Goal: Navigation & Orientation: Find specific page/section

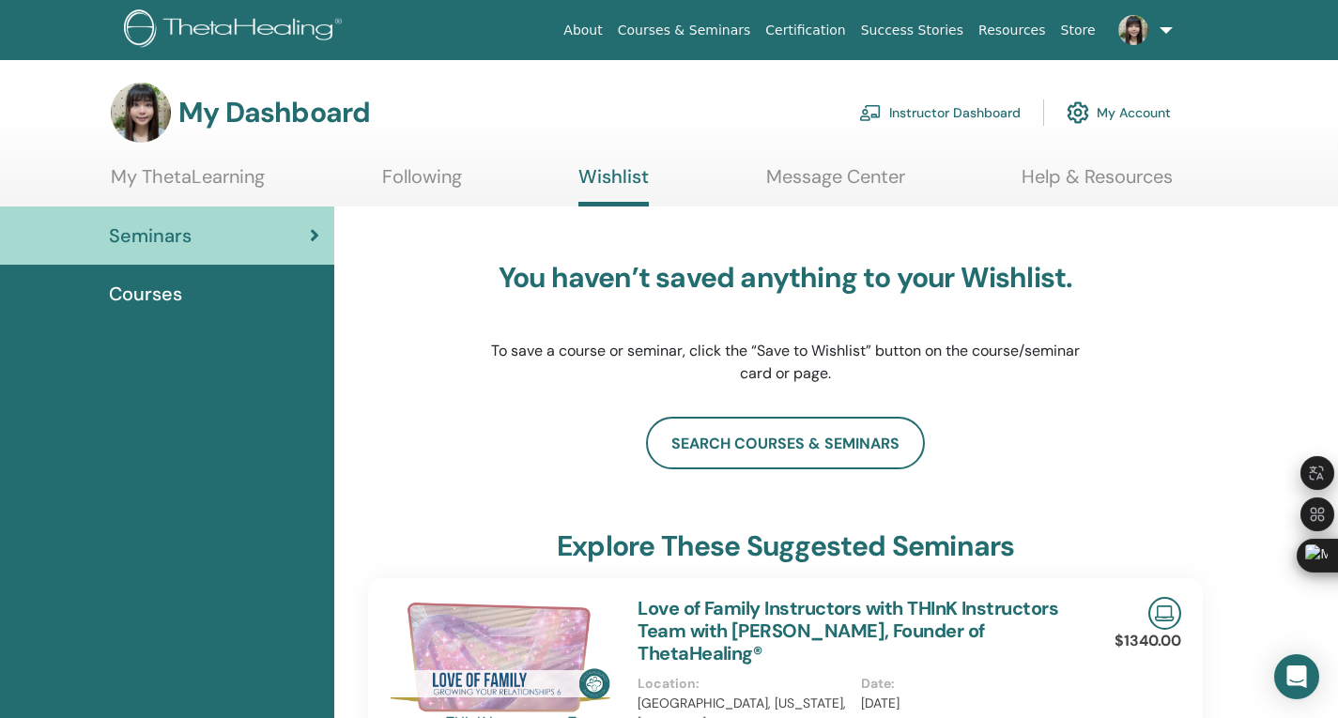
click at [609, 38] on link "About" at bounding box center [583, 30] width 54 height 35
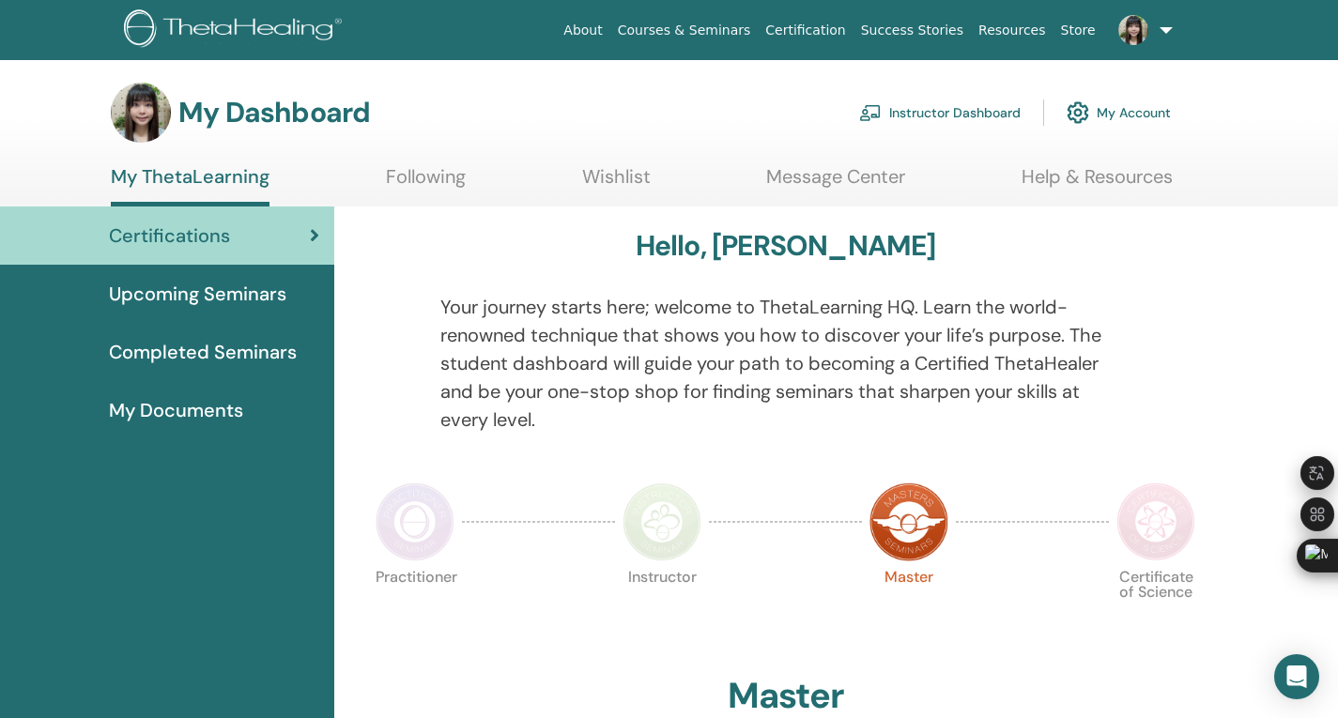
click at [188, 348] on span "Completed Seminars" at bounding box center [203, 352] width 188 height 28
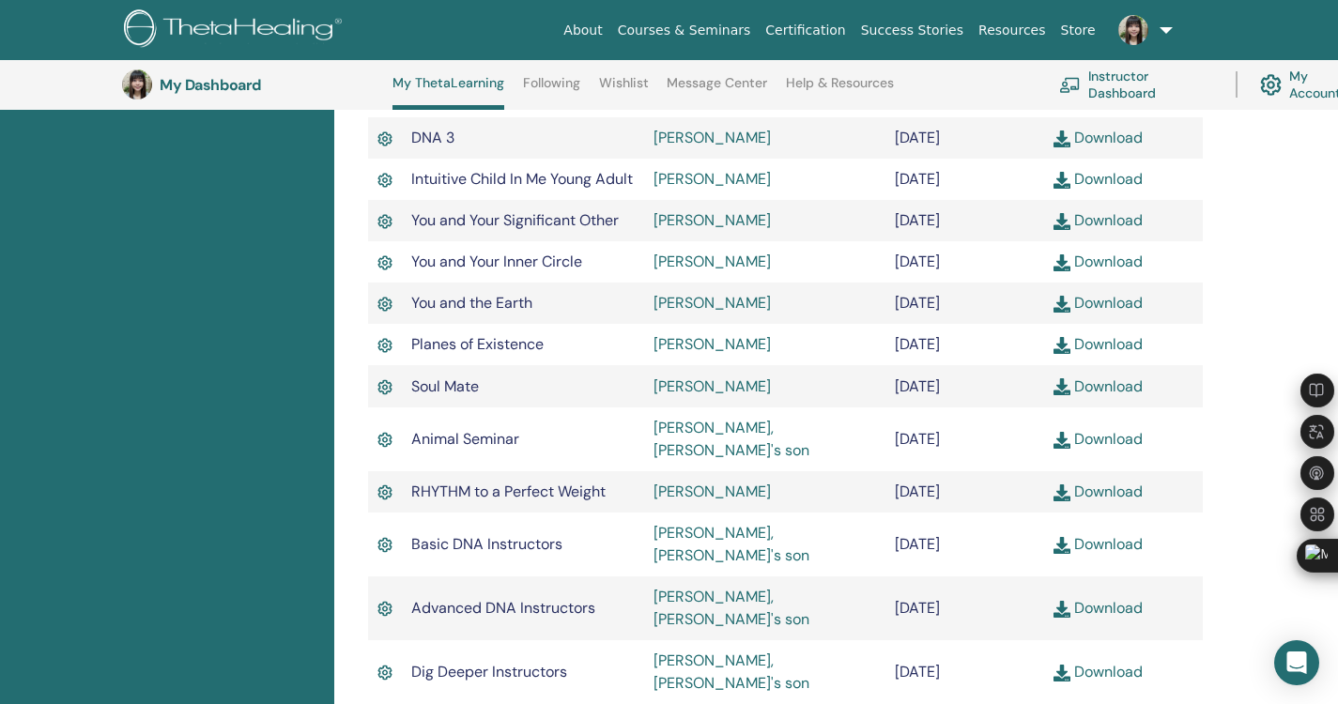
scroll to position [1176, 0]
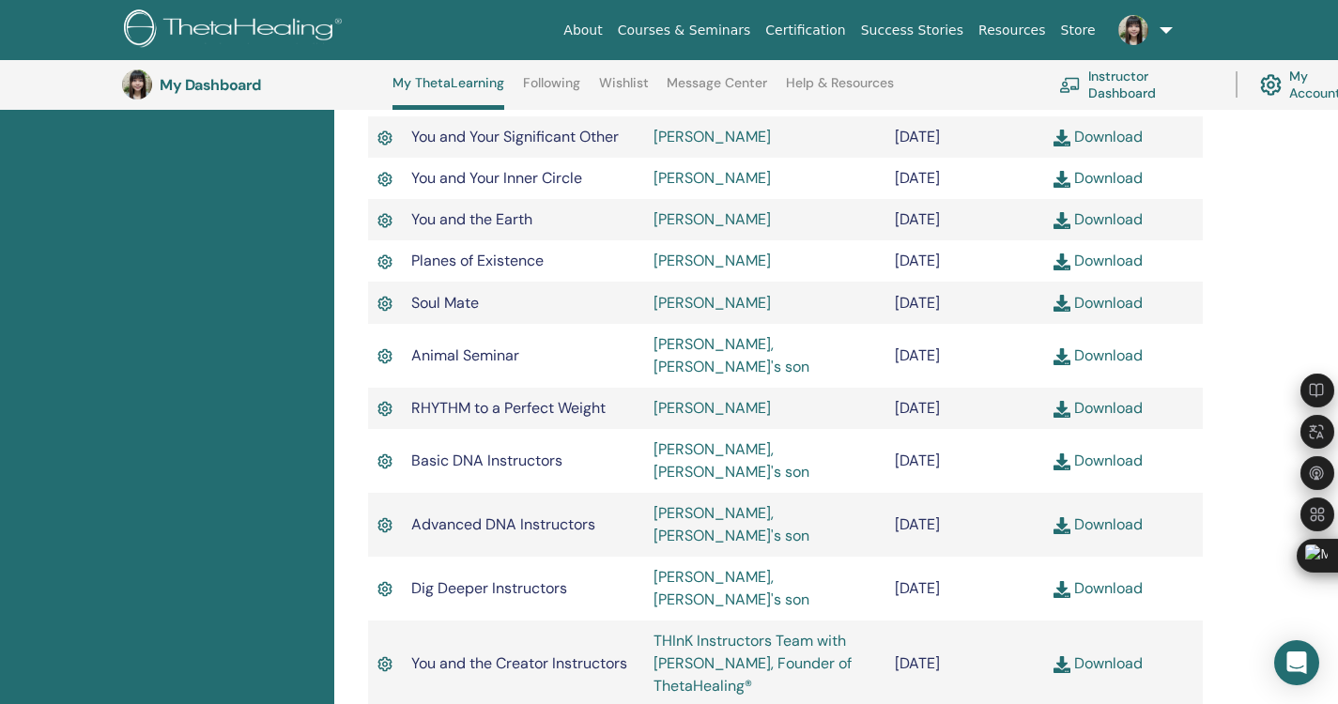
click at [597, 653] on span "You and the Creator Instructors" at bounding box center [519, 663] width 216 height 20
click at [925, 621] on td "July/11, 2025" at bounding box center [964, 664] width 159 height 86
click at [972, 621] on td "July/11, 2025" at bounding box center [964, 664] width 159 height 86
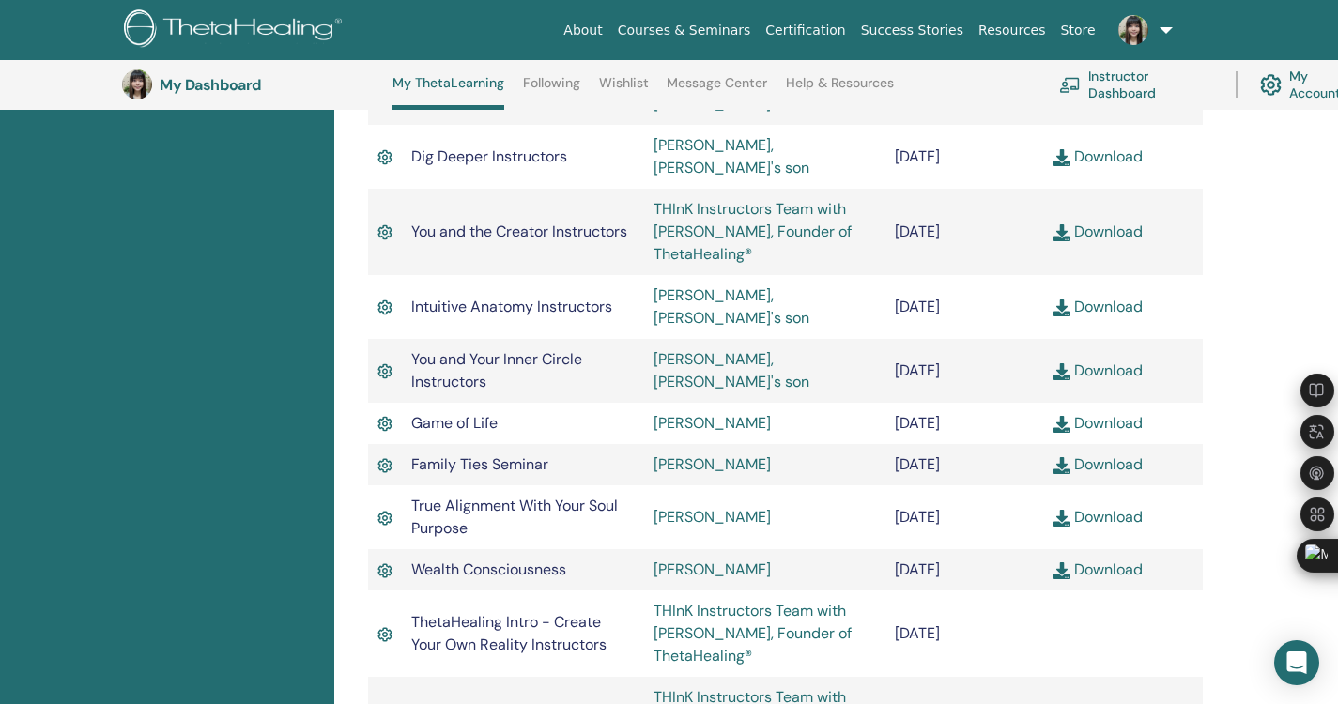
scroll to position [1646, 0]
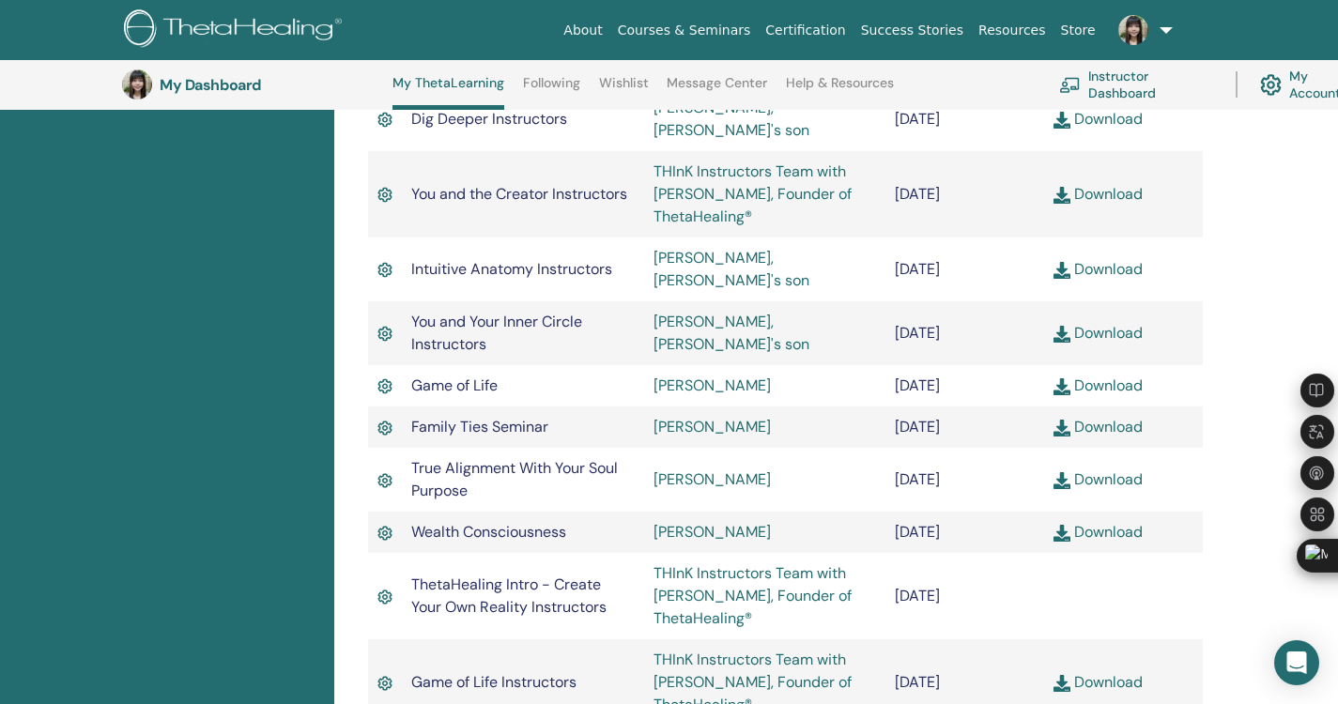
click at [572, 575] on span "ThetaHealing Intro - Create Your Own Reality Instructors" at bounding box center [508, 596] width 195 height 42
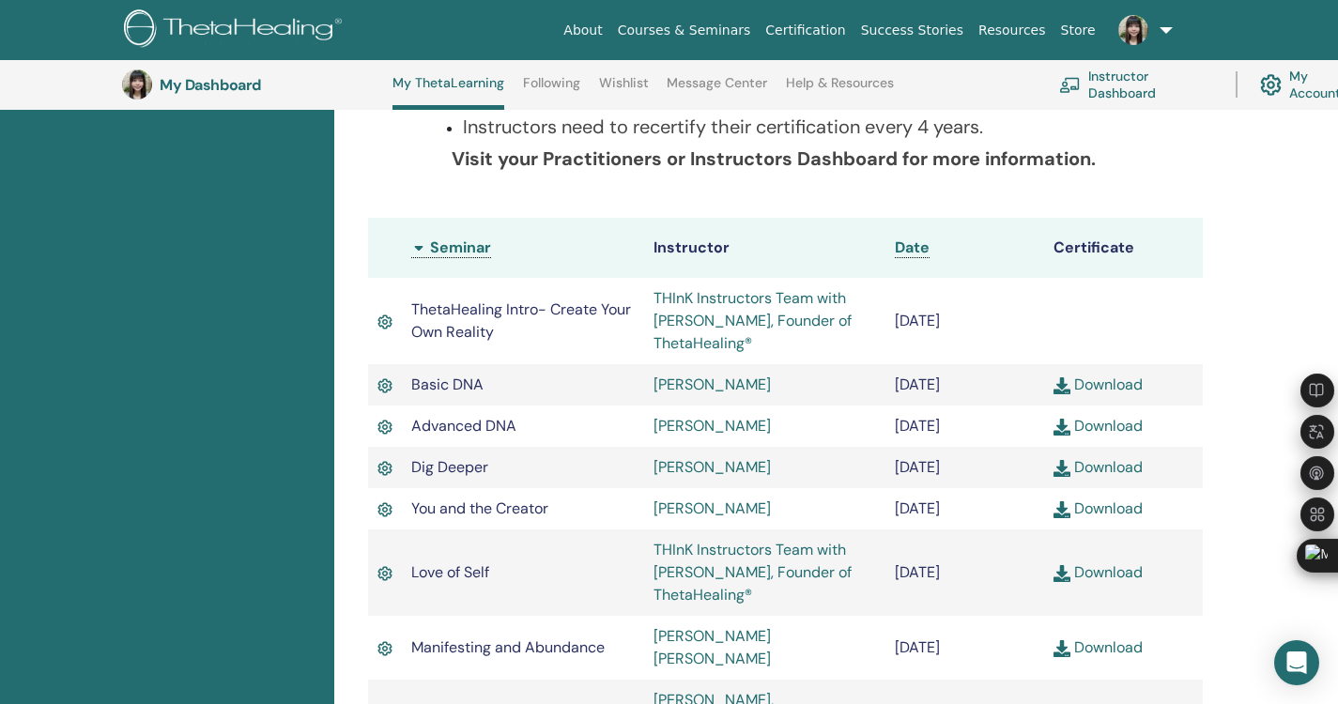
scroll to position [144, 0]
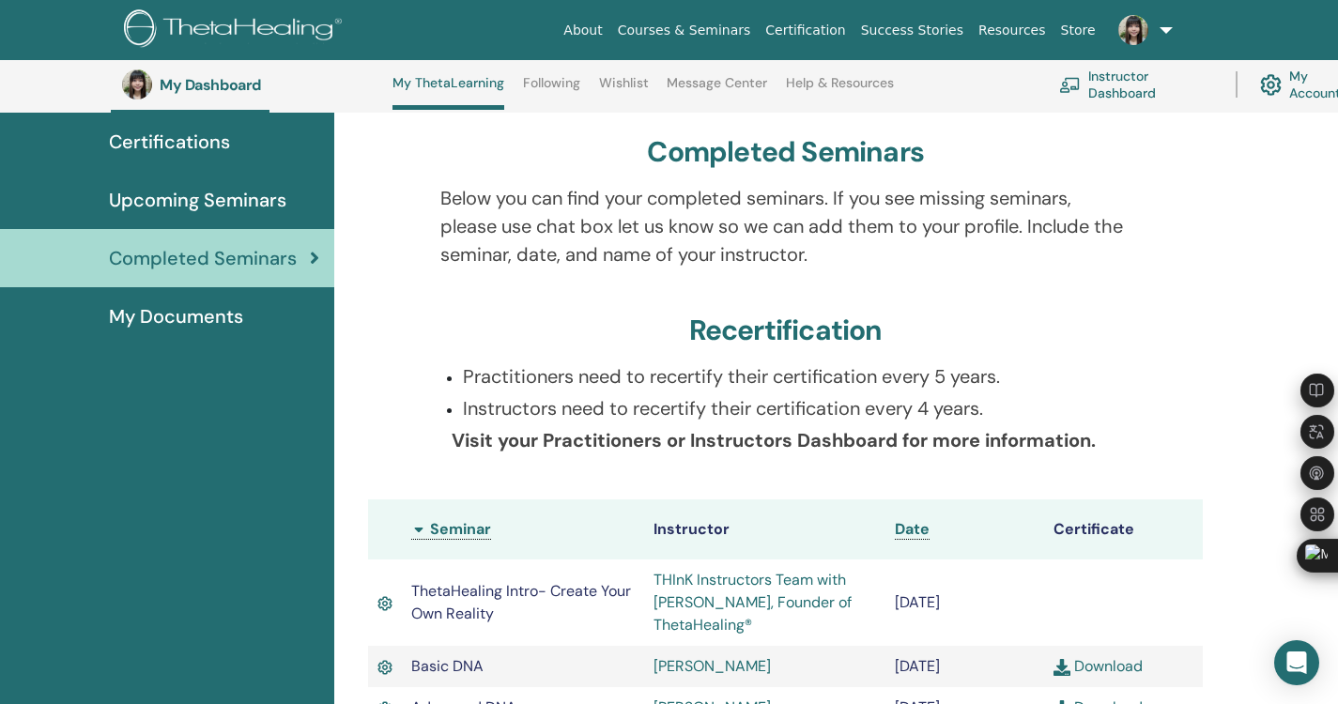
click at [830, 339] on h3 "Recertification" at bounding box center [785, 331] width 193 height 34
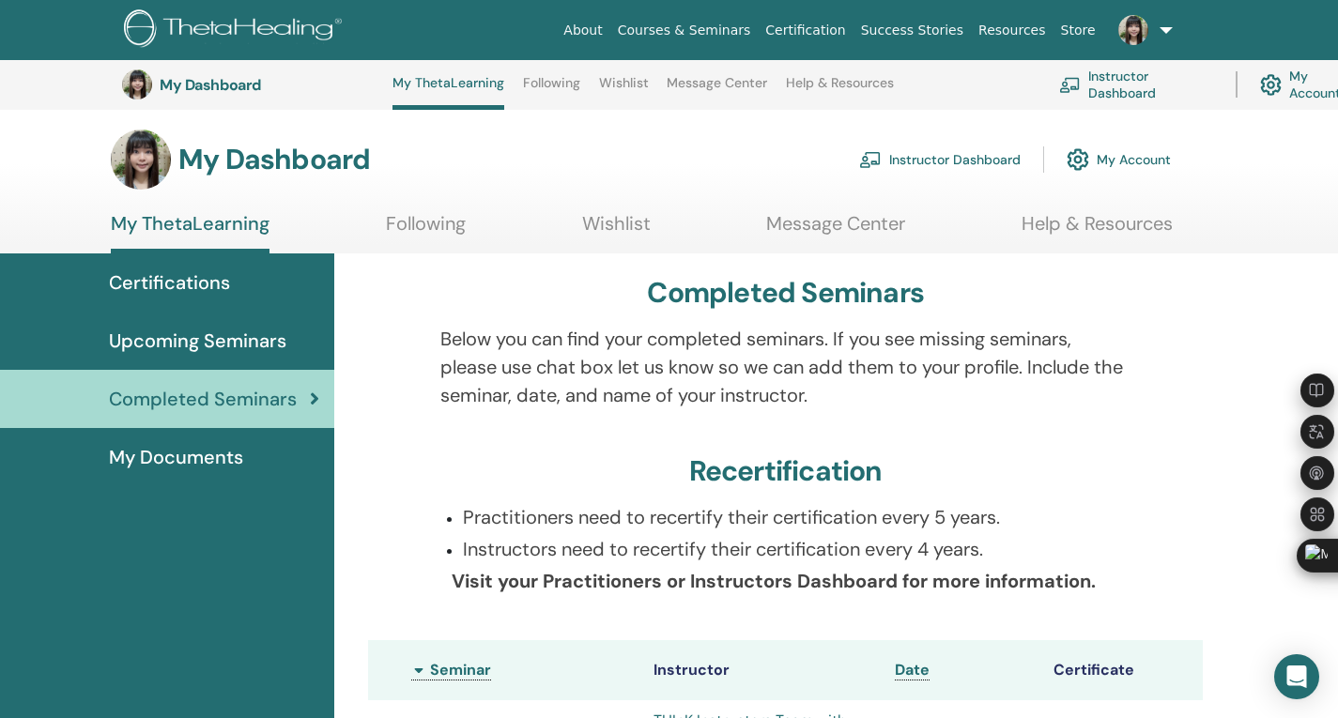
scroll to position [0, 0]
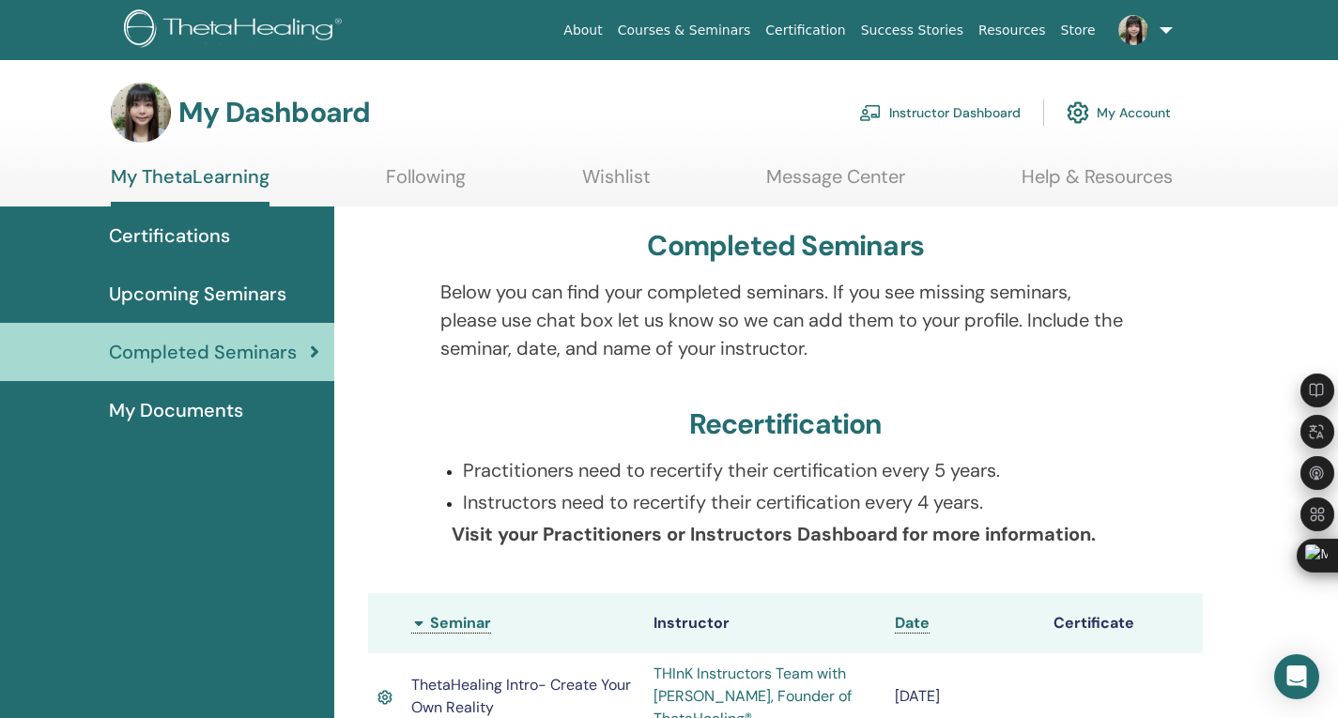
click at [963, 115] on link "Instructor Dashboard" at bounding box center [939, 112] width 161 height 41
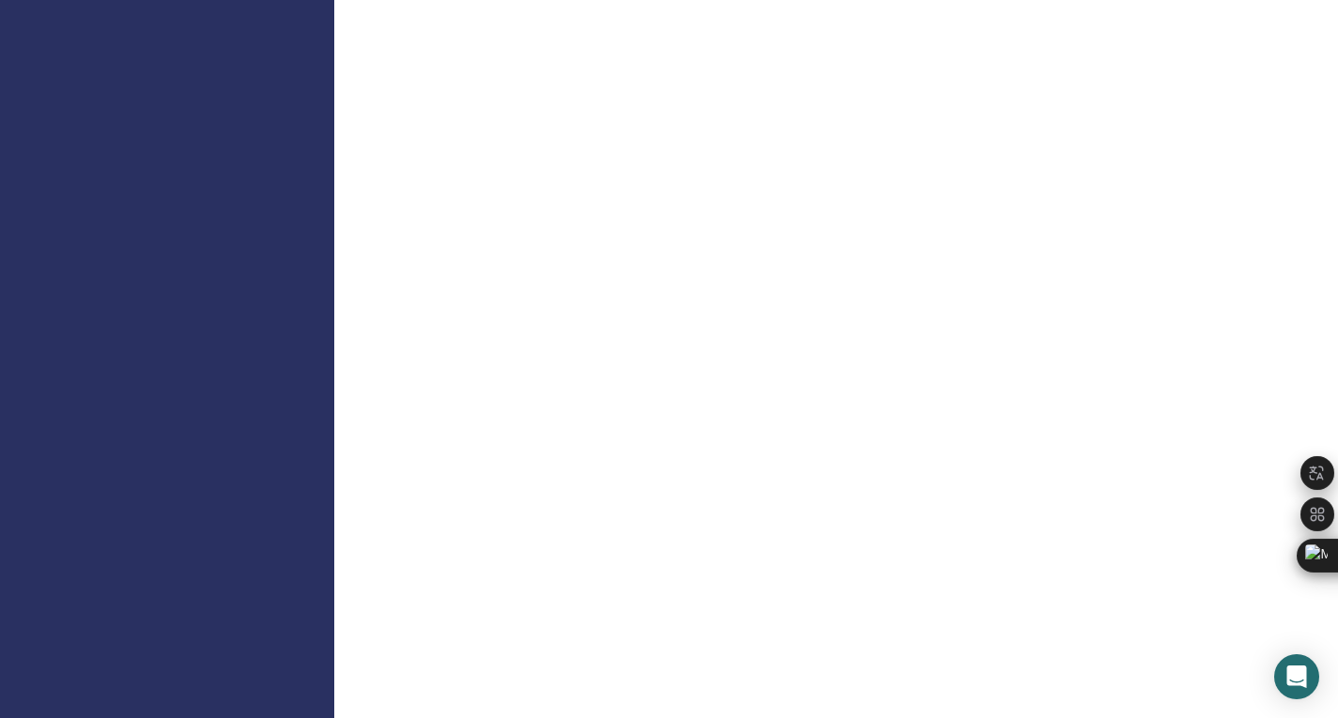
scroll to position [1314, 0]
